Goal: Find contact information: Find contact information

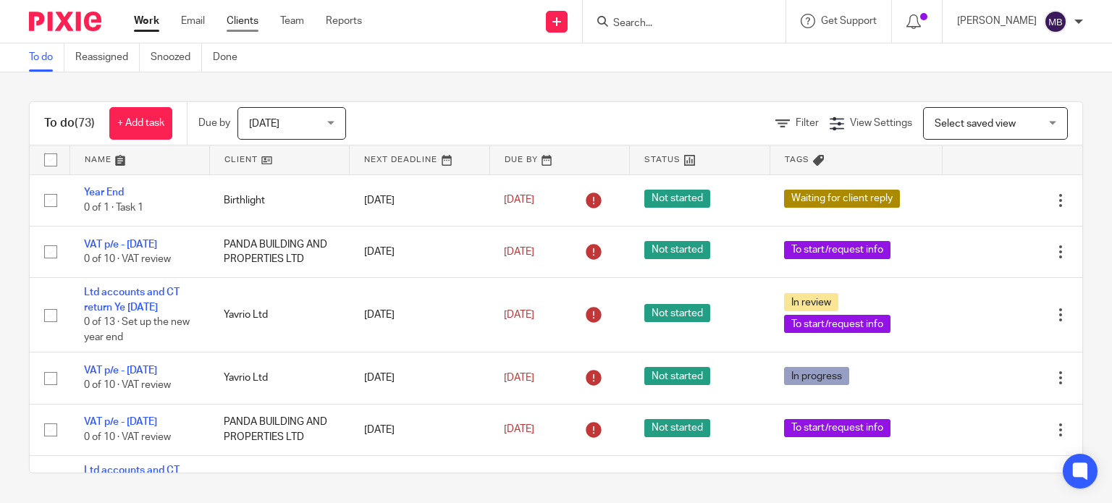
click at [245, 22] on link "Clients" at bounding box center [242, 21] width 32 height 14
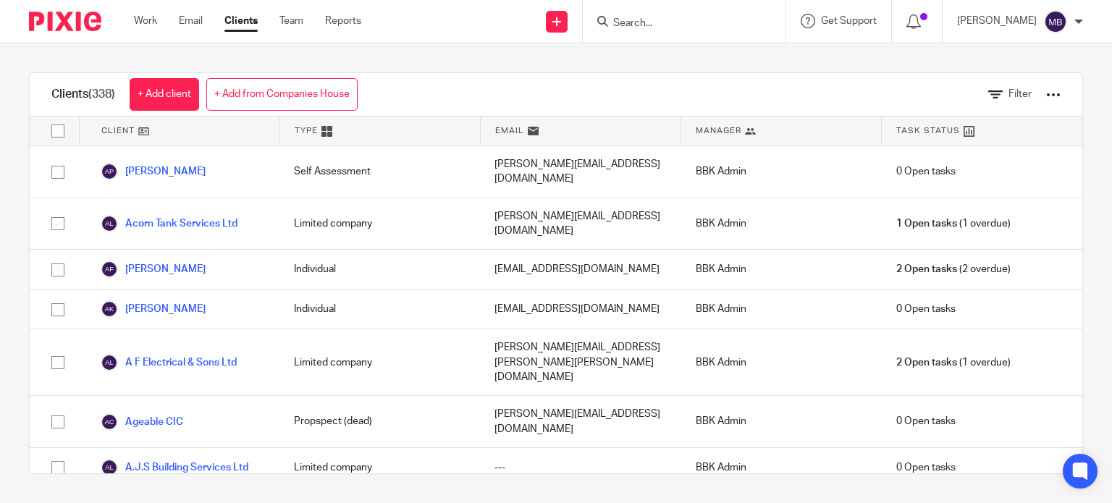
click at [709, 22] on input "Search" at bounding box center [676, 23] width 130 height 13
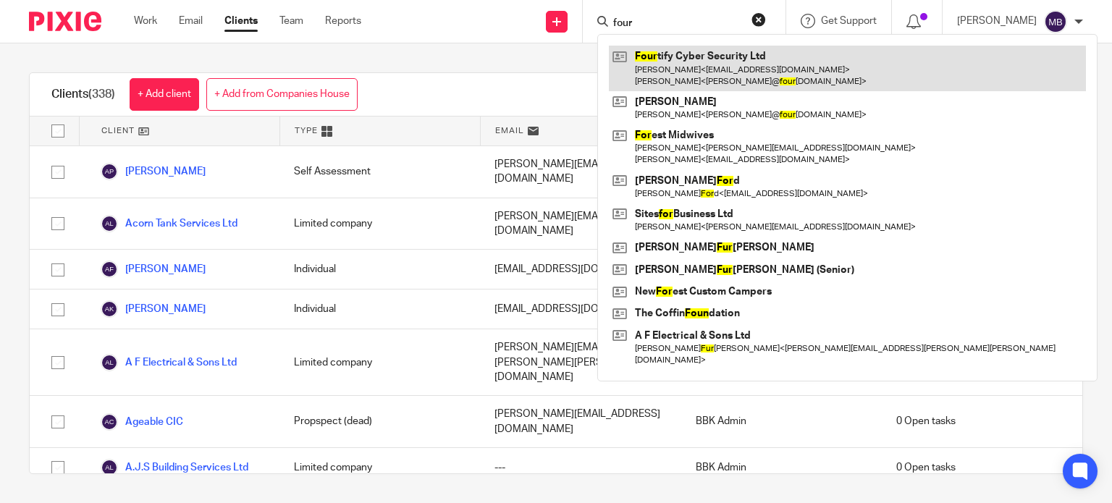
type input "four"
click at [761, 60] on link at bounding box center [847, 68] width 477 height 45
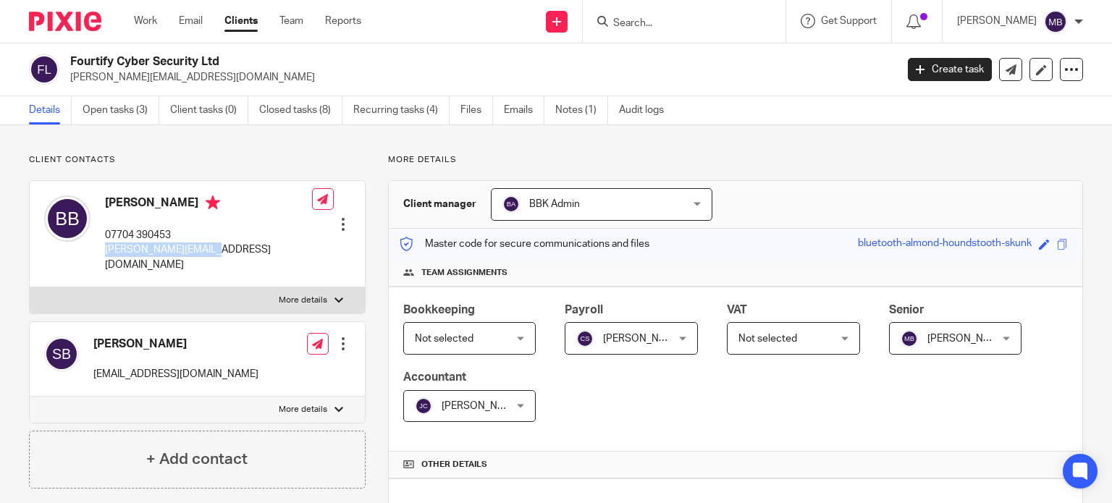
drag, startPoint x: 200, startPoint y: 248, endPoint x: 101, endPoint y: 251, distance: 98.5
click at [101, 251] on div "Byron Bucknall 07704 390453 byron@fourtify.co.uk" at bounding box center [178, 233] width 268 height 91
copy p "[PERSON_NAME][EMAIL_ADDRESS][DOMAIN_NAME]"
drag, startPoint x: 208, startPoint y: 357, endPoint x: 86, endPoint y: 365, distance: 122.5
click at [86, 365] on div "Scarlett Bucknall scarlett28@hotmail.co.uk" at bounding box center [151, 358] width 214 height 59
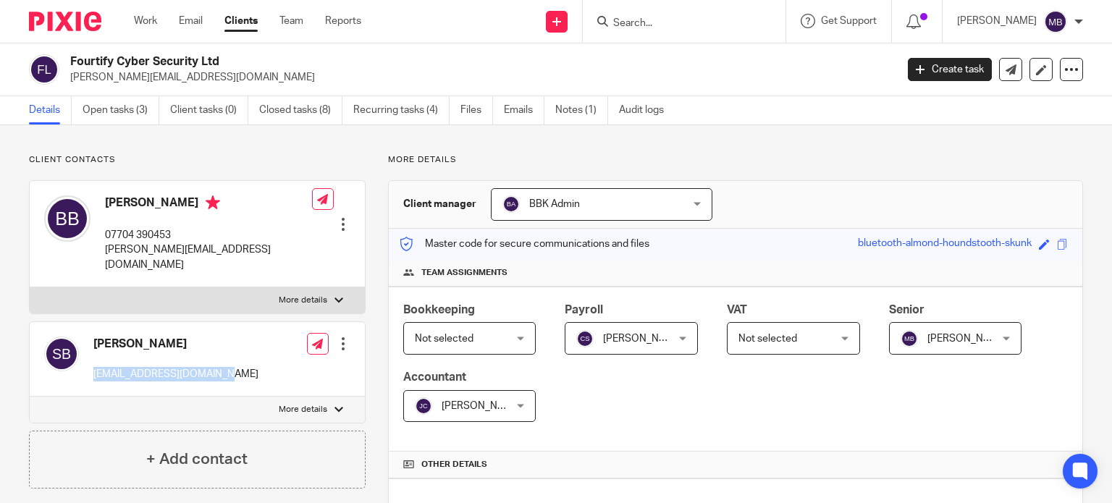
copy p "[EMAIL_ADDRESS][DOMAIN_NAME]"
